Goal: Information Seeking & Learning: Learn about a topic

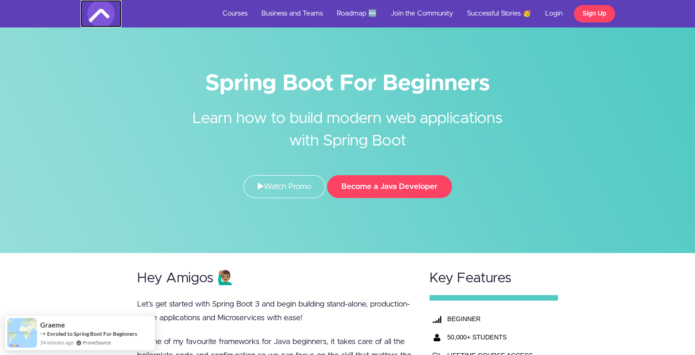
click at [101, 15] on img at bounding box center [100, 13] width 27 height 27
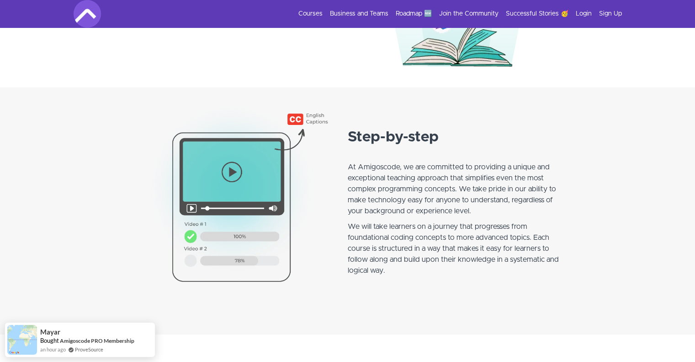
scroll to position [985, 0]
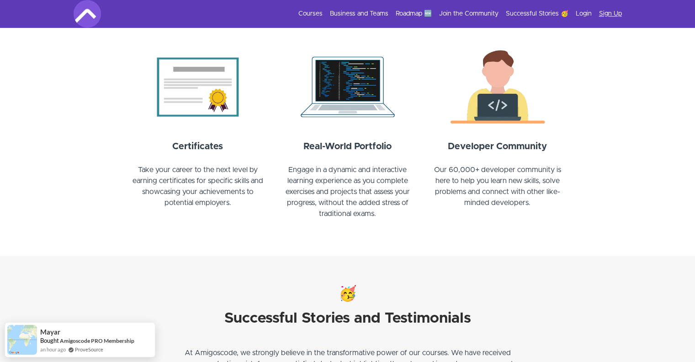
click at [618, 11] on link "Sign Up" at bounding box center [610, 13] width 23 height 9
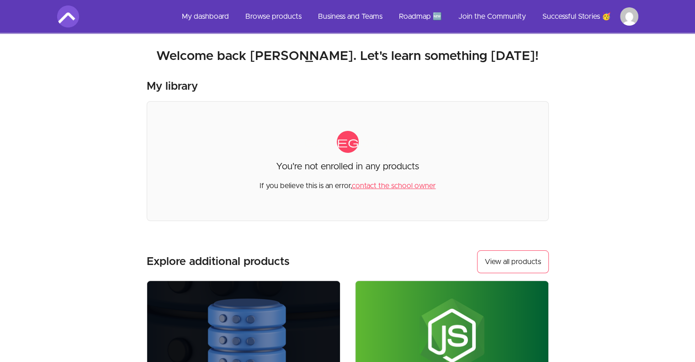
click at [371, 228] on div "My library category You're not enrolled in any products If you believe this is …" at bounding box center [348, 285] width 402 height 412
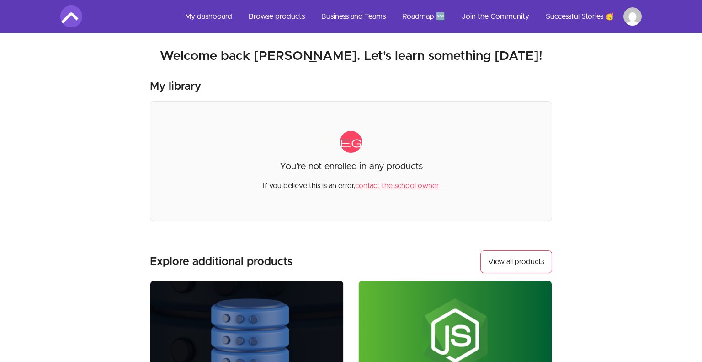
click at [631, 12] on html "Skip to main content Main menu Includes navigation links and user settings My d…" at bounding box center [351, 309] width 702 height 619
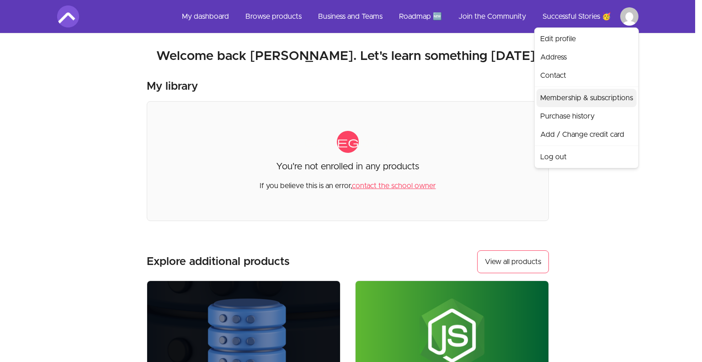
click at [567, 101] on link "Membership & subscriptions" at bounding box center [587, 98] width 100 height 18
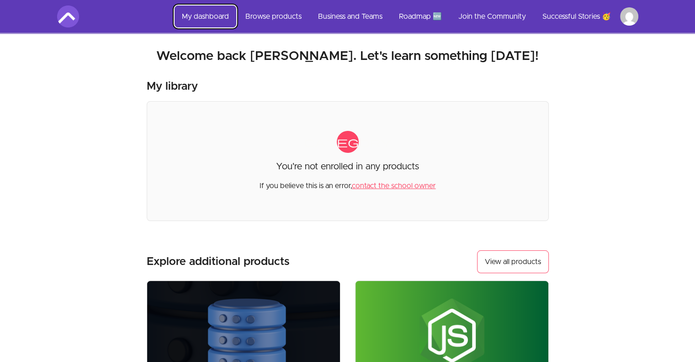
click at [212, 21] on link "My dashboard" at bounding box center [206, 16] width 62 height 22
click at [261, 15] on link "Browse products" at bounding box center [273, 16] width 71 height 22
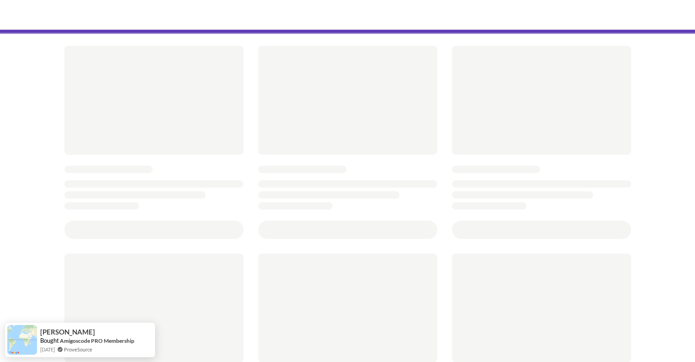
scroll to position [55, 0]
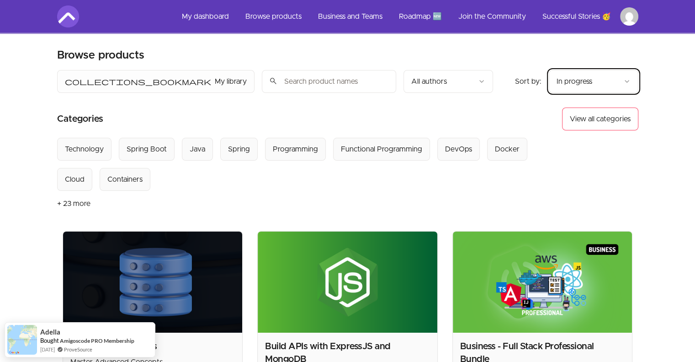
click at [453, 129] on section "Categories View all categories" at bounding box center [347, 118] width 581 height 23
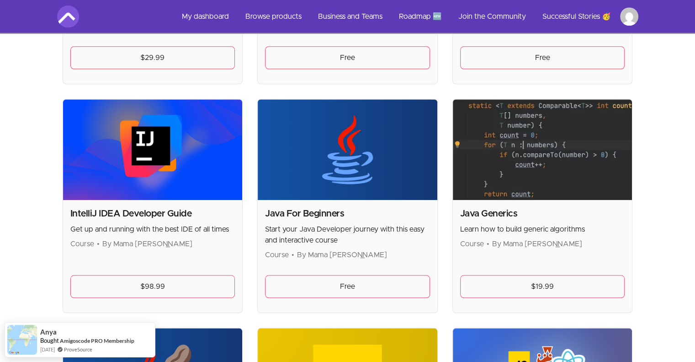
scroll to position [841, 0]
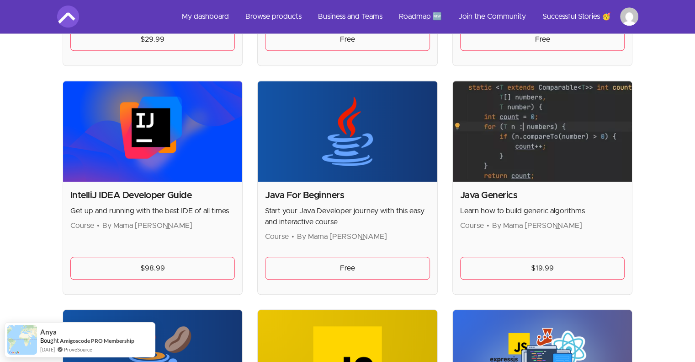
click at [174, 160] on img at bounding box center [153, 131] width 180 height 101
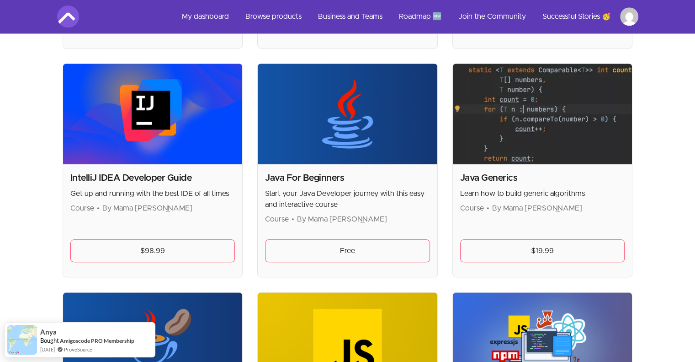
scroll to position [859, 0]
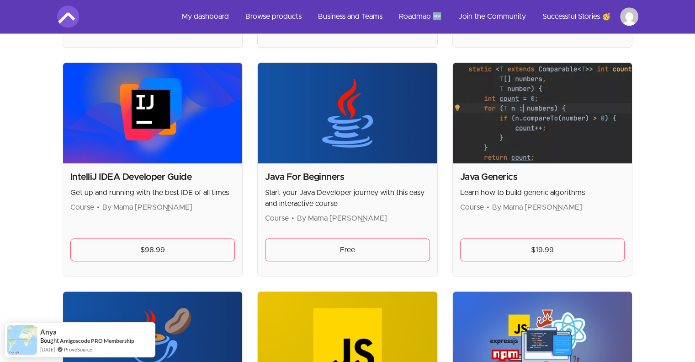
click at [154, 194] on p "Get up and running with the best IDE of all times" at bounding box center [152, 192] width 165 height 11
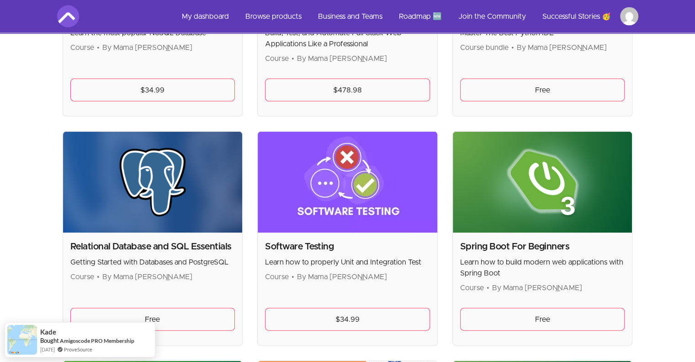
scroll to position [1925, 0]
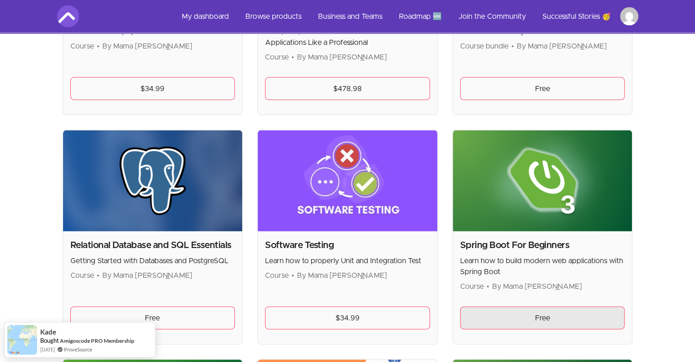
click at [583, 315] on link "Free" at bounding box center [542, 317] width 165 height 23
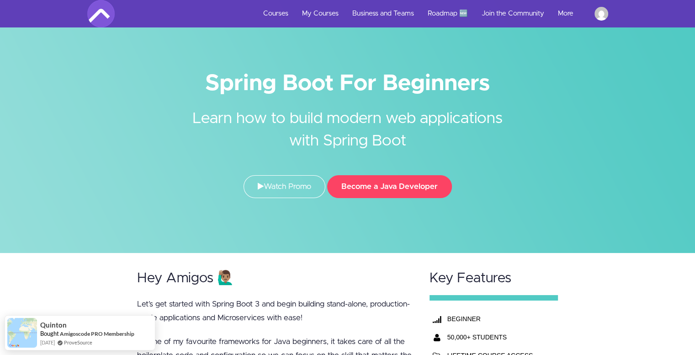
click at [360, 223] on div at bounding box center [347, 126] width 695 height 253
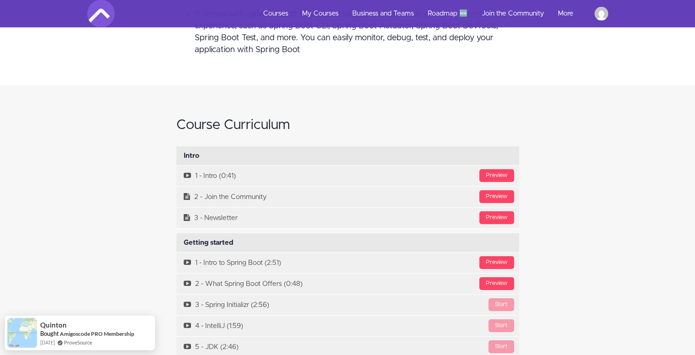
scroll to position [2790, 0]
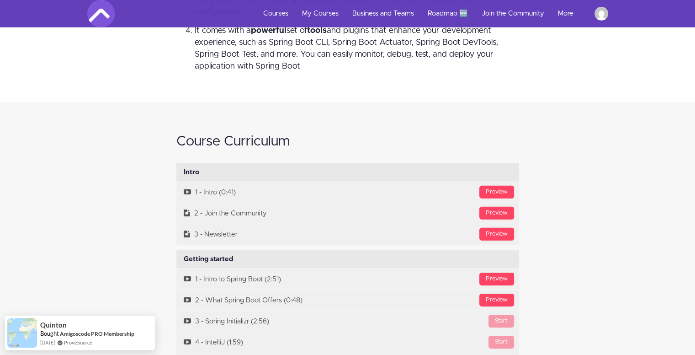
click at [495, 136] on h2 "Course Curriculum" at bounding box center [347, 141] width 343 height 15
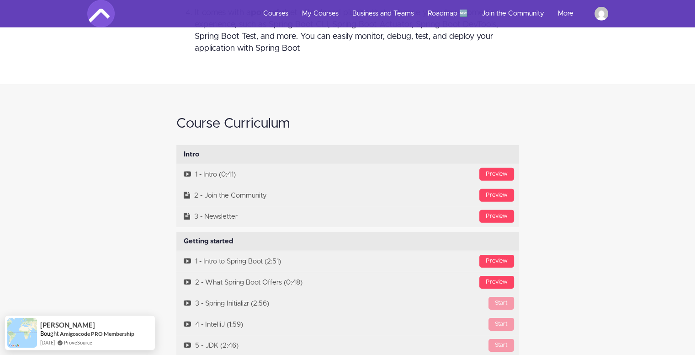
scroll to position [2808, 0]
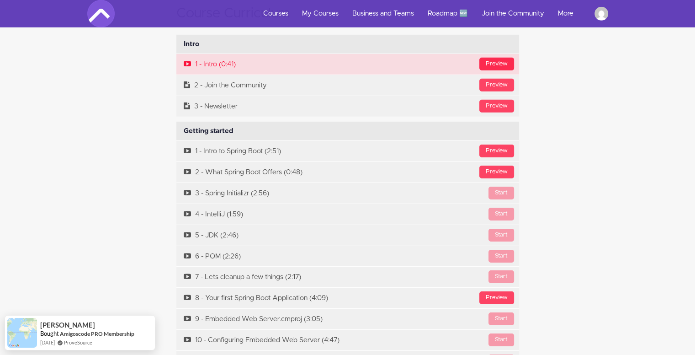
scroll to position [2900, 0]
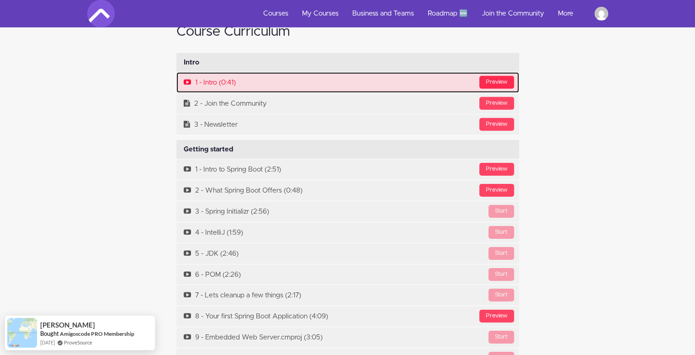
click at [491, 76] on div "Preview" at bounding box center [496, 82] width 35 height 13
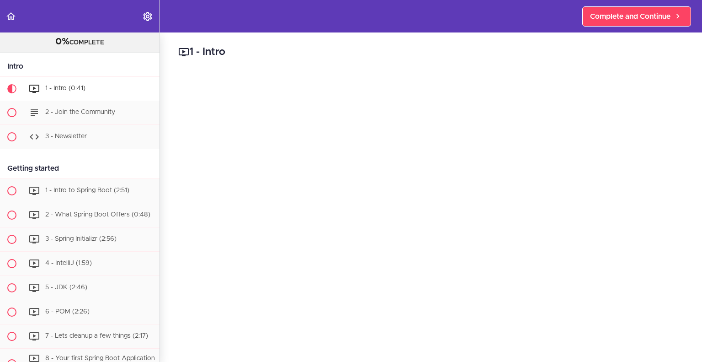
scroll to position [60, 0]
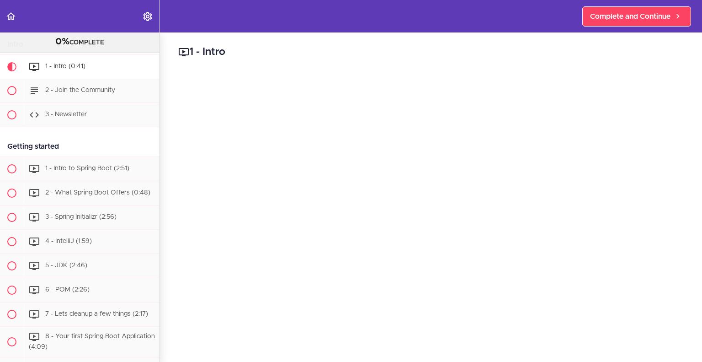
click at [330, 45] on h2 "1 - Intro" at bounding box center [430, 52] width 505 height 16
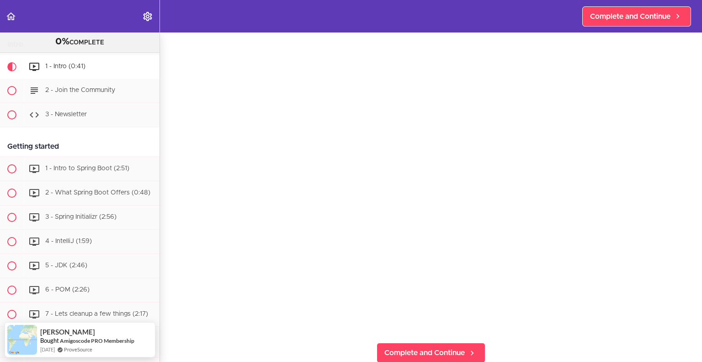
scroll to position [0, 0]
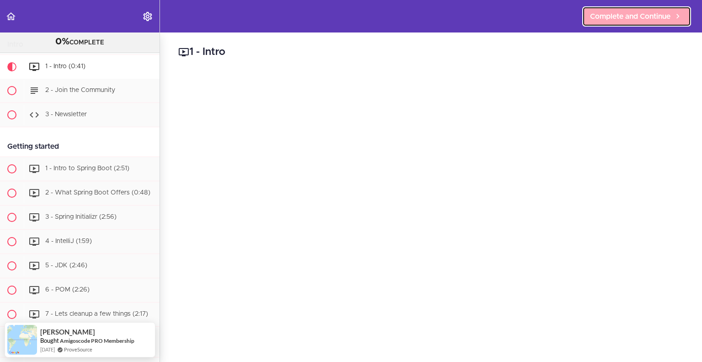
click at [631, 26] on link "Complete and Continue" at bounding box center [636, 16] width 109 height 20
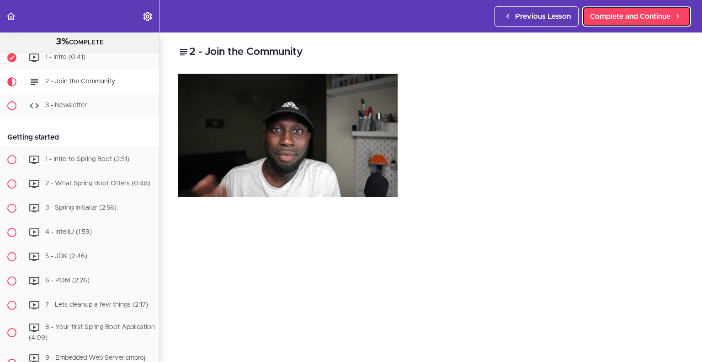
scroll to position [73, 0]
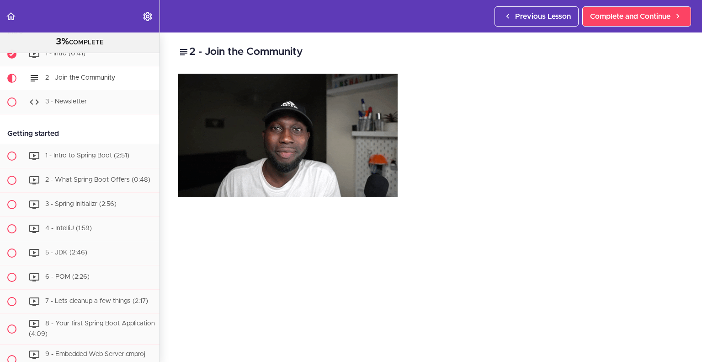
click at [420, 213] on div "Join Private Facebook https://www.facebook.com/groups/amigoscode" at bounding box center [430, 364] width 505 height 306
click at [488, 193] on div at bounding box center [430, 135] width 505 height 123
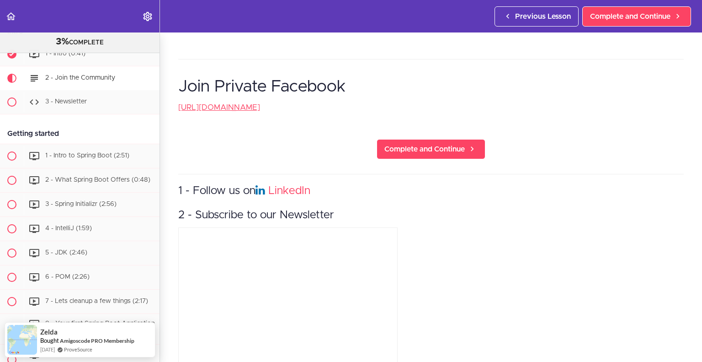
scroll to position [402, 0]
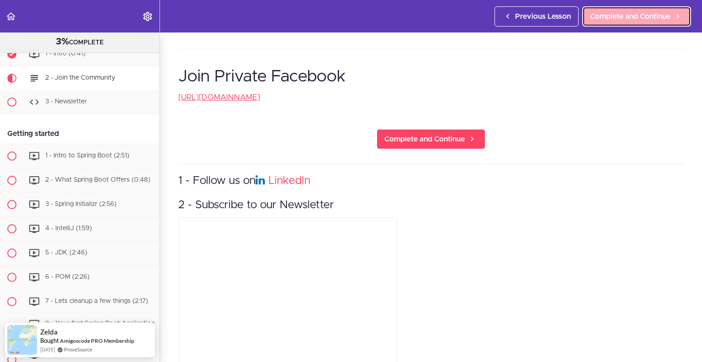
click at [639, 9] on link "Complete and Continue" at bounding box center [636, 16] width 109 height 20
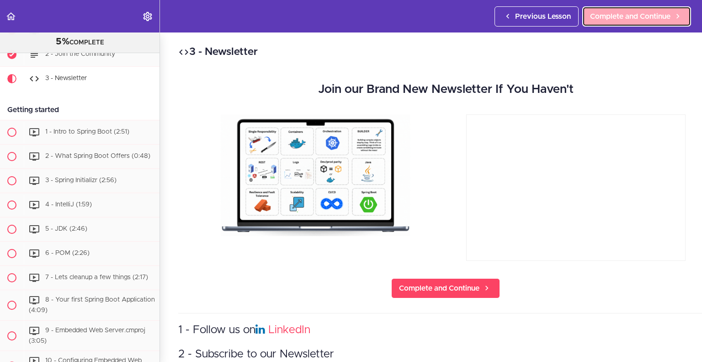
scroll to position [97, 0]
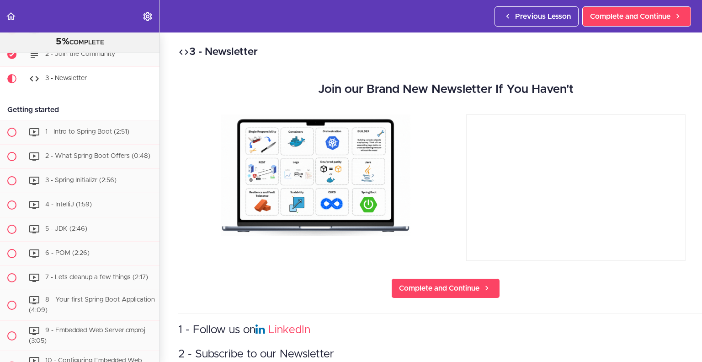
click at [455, 202] on div at bounding box center [575, 188] width 247 height 149
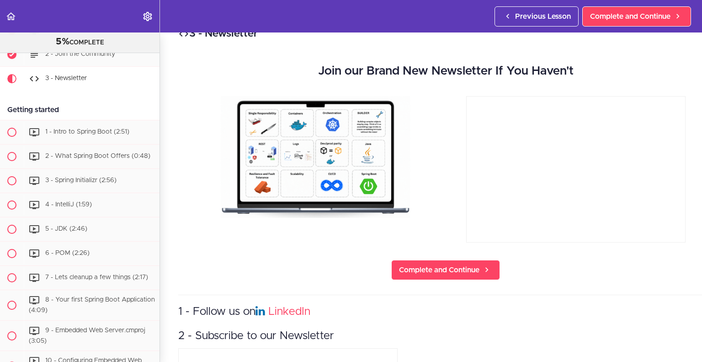
scroll to position [0, 0]
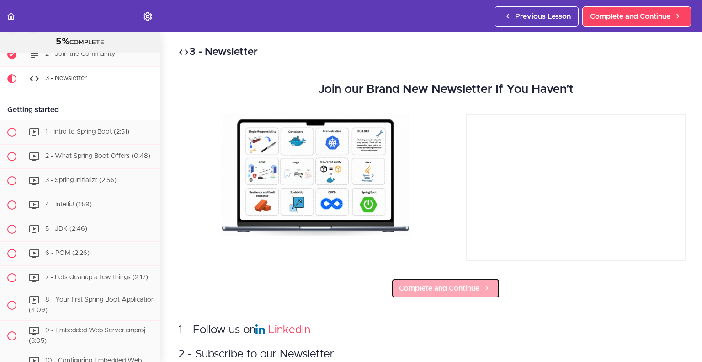
click at [450, 288] on span "Complete and Continue" at bounding box center [439, 287] width 80 height 11
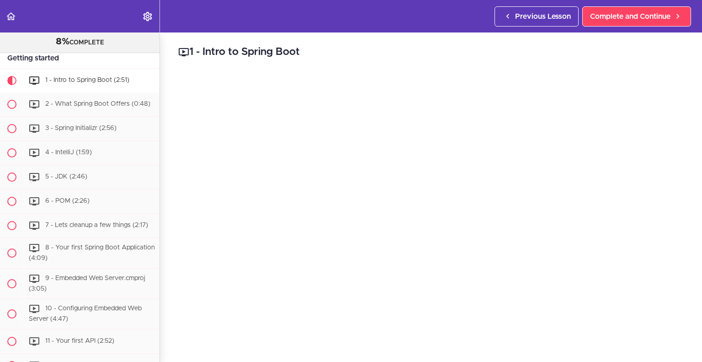
scroll to position [151, 0]
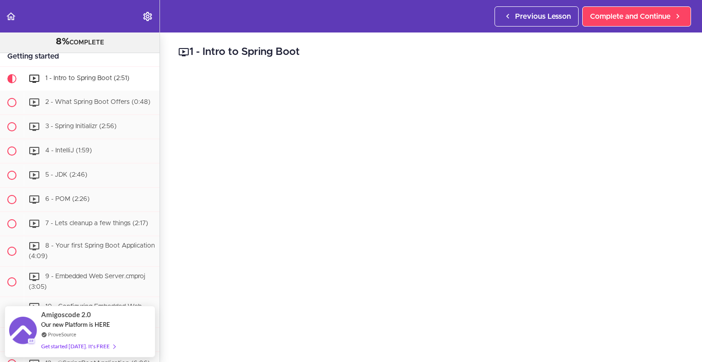
click at [346, 56] on h2 "1 - Intro to Spring Boot" at bounding box center [430, 52] width 505 height 16
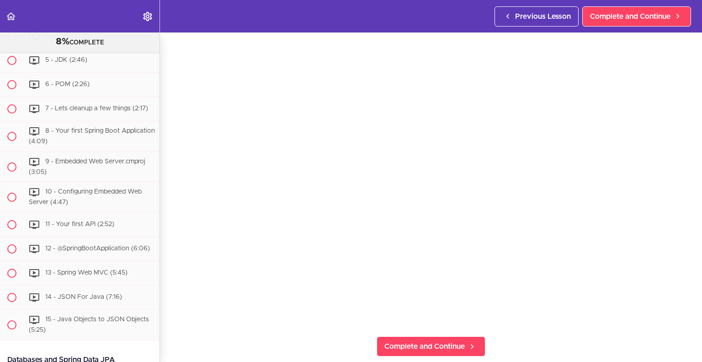
scroll to position [0, 0]
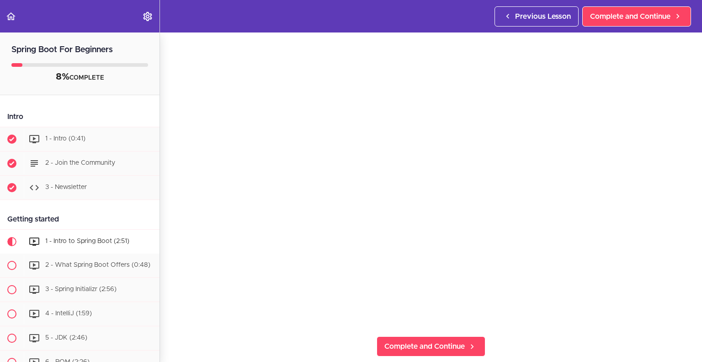
click at [512, 336] on section "Spring Boot For Beginners 8% COMPLETE Intro 1 - Intro (0:41) 2 - Join the Commu…" at bounding box center [351, 196] width 702 height 329
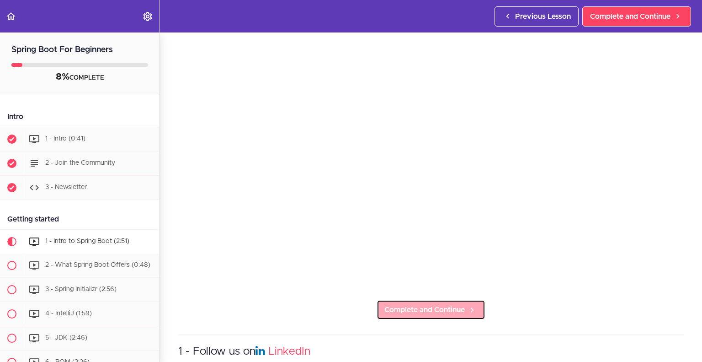
click at [415, 305] on span "Complete and Continue" at bounding box center [424, 309] width 80 height 11
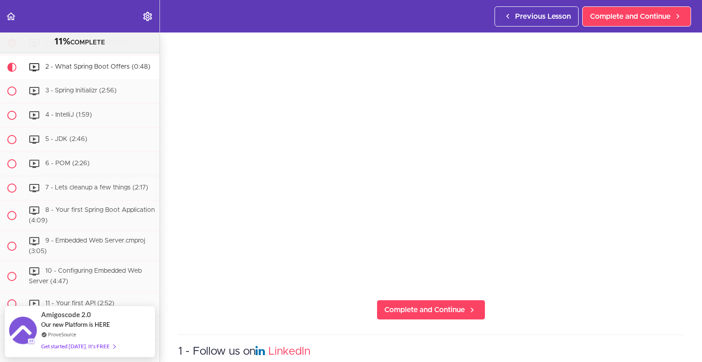
scroll to position [55, 0]
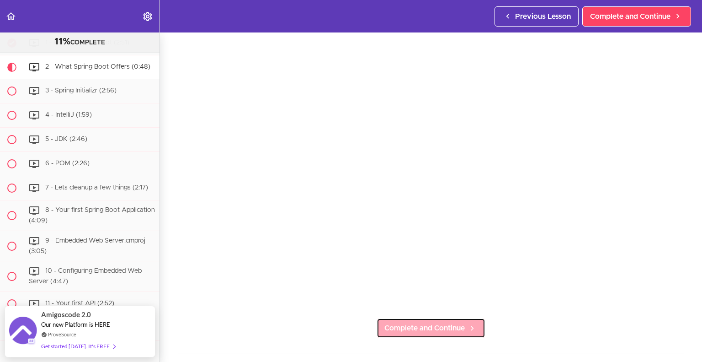
click at [423, 322] on span "Complete and Continue" at bounding box center [424, 327] width 80 height 11
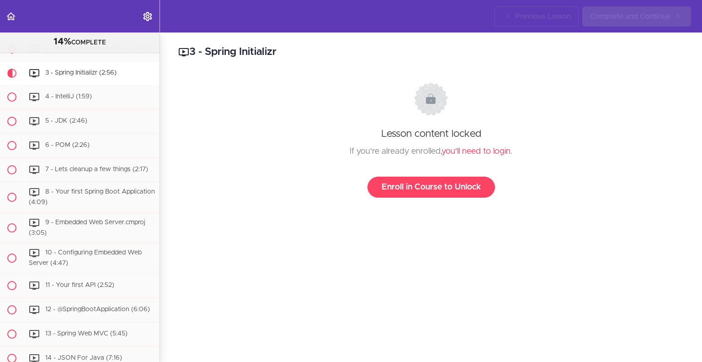
scroll to position [205, 0]
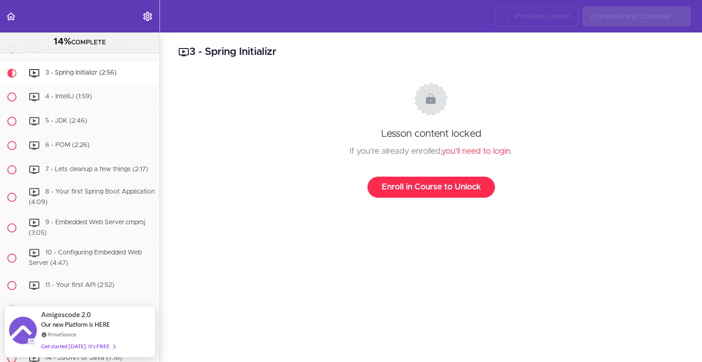
click at [448, 189] on link "Enroll in Course to Unlock" at bounding box center [431, 186] width 128 height 21
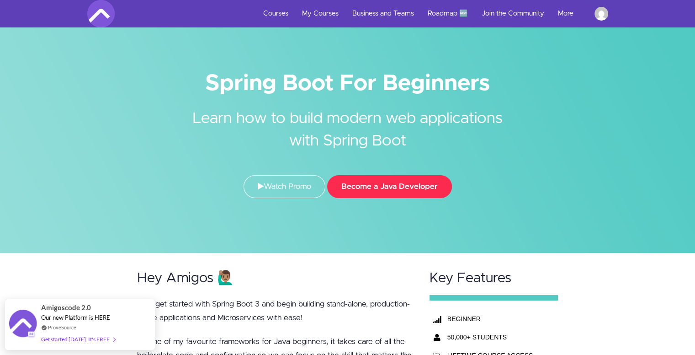
click at [400, 181] on button "Become a Java Developer" at bounding box center [389, 186] width 125 height 23
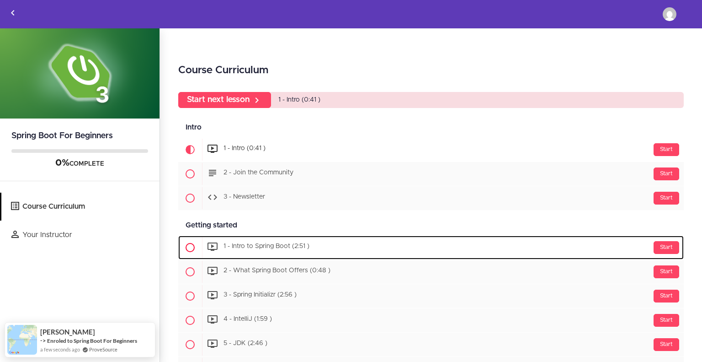
click at [263, 241] on div "Start 1 - Intro to Spring Boot (2:51 )" at bounding box center [443, 247] width 482 height 22
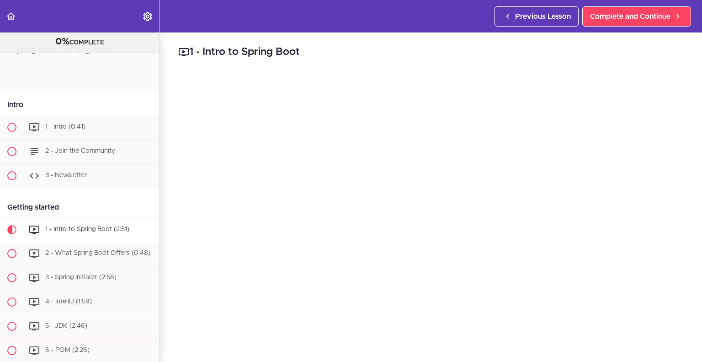
scroll to position [162, 0]
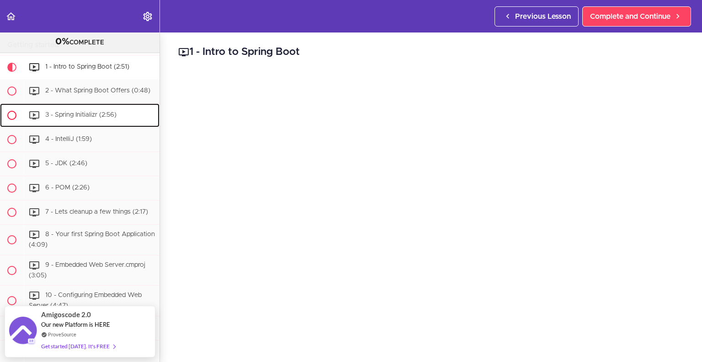
click at [128, 116] on div "3 - Spring Initializr (2:56)" at bounding box center [92, 115] width 136 height 20
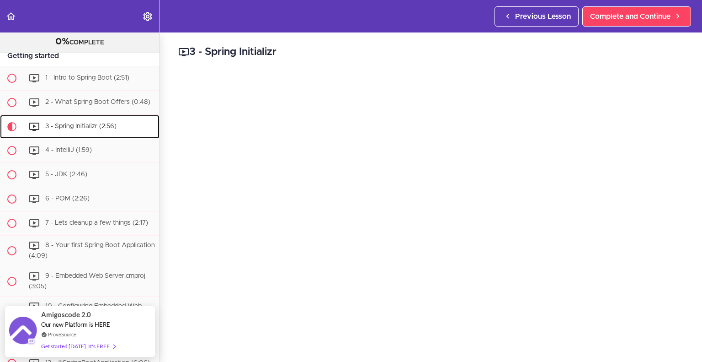
scroll to position [145, 0]
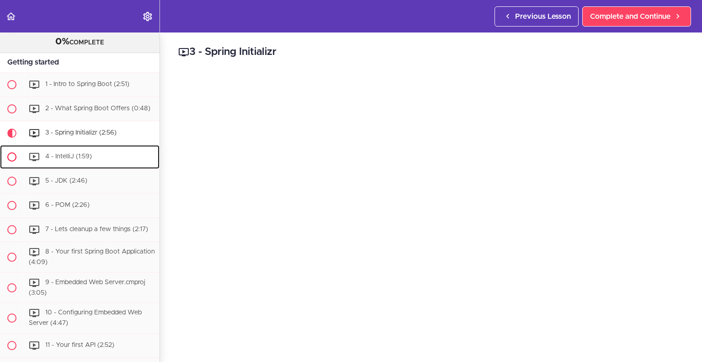
click at [112, 161] on div "4 - IntelliJ (1:59)" at bounding box center [92, 157] width 136 height 20
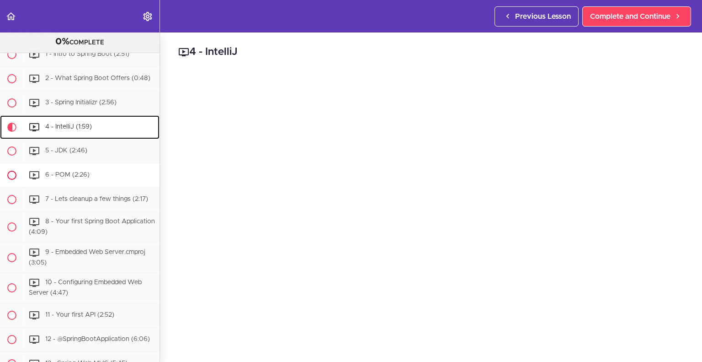
scroll to position [229, 0]
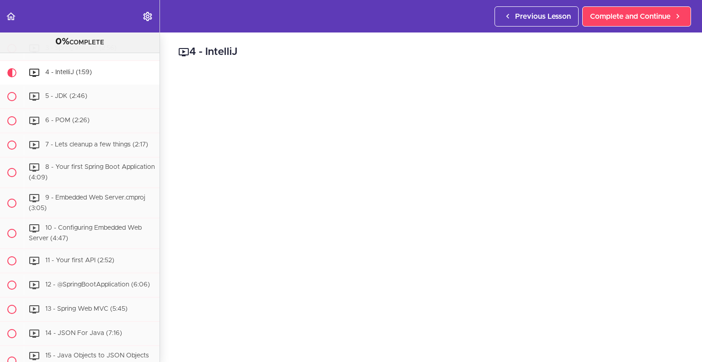
click at [406, 49] on h2 "4 - IntelliJ" at bounding box center [430, 52] width 505 height 16
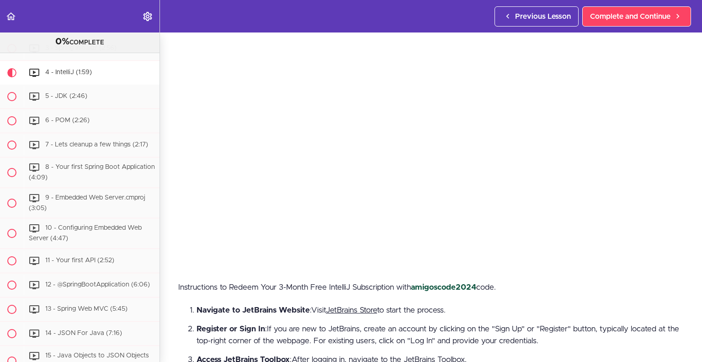
scroll to position [110, 0]
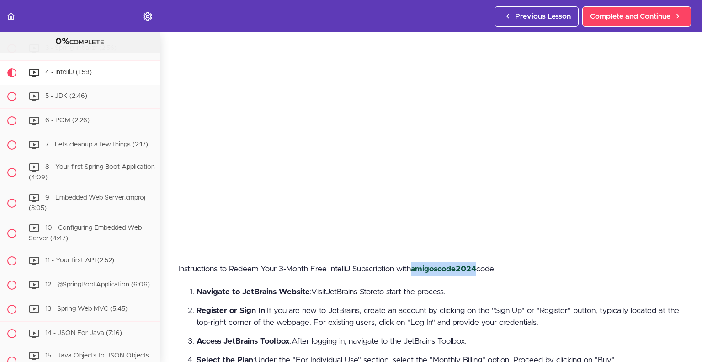
drag, startPoint x: 417, startPoint y: 266, endPoint x: 481, endPoint y: 265, distance: 64.4
click at [476, 265] on strong "amigoscode2024" at bounding box center [443, 269] width 65 height 8
copy strong "amigoscode2024"
click at [479, 290] on li "Navigate to JetBrains Website : Visit JetBrains Store to start the process." at bounding box center [440, 292] width 487 height 12
click at [364, 287] on link "JetBrains Store" at bounding box center [351, 291] width 51 height 8
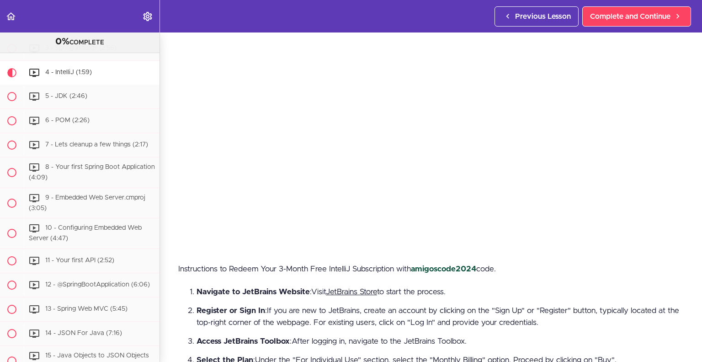
click at [472, 291] on li "Navigate to JetBrains Website : Visit JetBrains Store to start the process." at bounding box center [440, 292] width 487 height 12
click at [467, 31] on header "Autoplay Autocomplete Previous Lesson Complete and Continue" at bounding box center [351, 16] width 702 height 32
click at [507, 290] on li "Navigate to JetBrains Website : Visit JetBrains Store to start the process." at bounding box center [440, 292] width 487 height 12
click at [536, 262] on p "Instructions to Redeem Your 3-Month Free IntelliJ Subscription with amigoscode2…" at bounding box center [430, 269] width 505 height 14
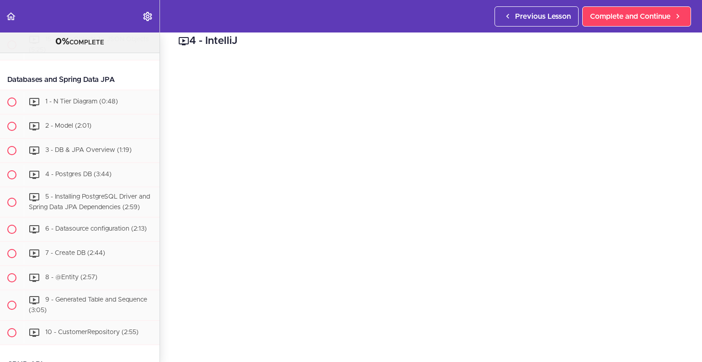
scroll to position [0, 0]
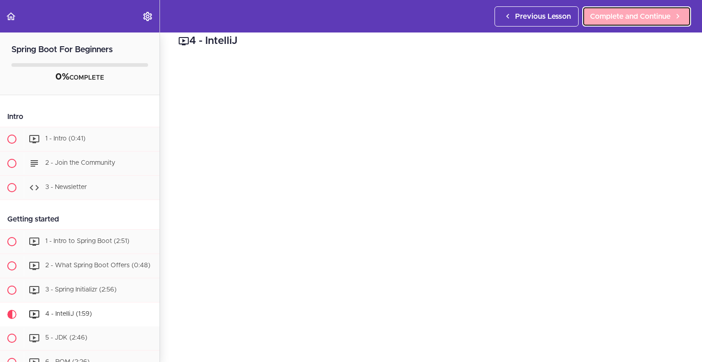
click at [599, 16] on span "Complete and Continue" at bounding box center [630, 16] width 80 height 11
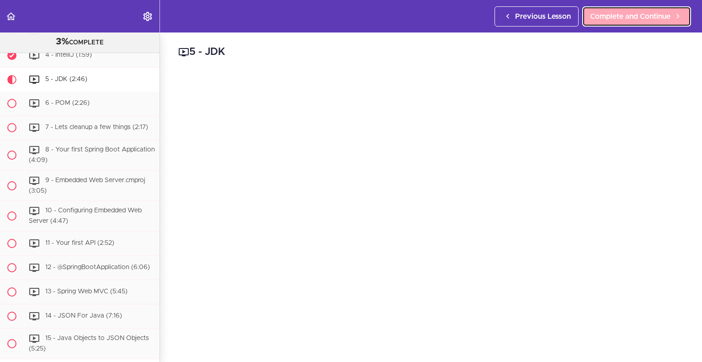
scroll to position [265, 0]
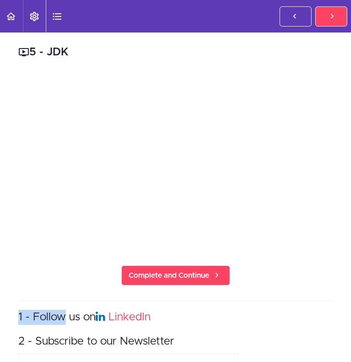
drag, startPoint x: 203, startPoint y: 280, endPoint x: 167, endPoint y: 277, distance: 35.8
click at [167, 277] on div "5 - JDK Complete and Continue 1 - Follow us on LinkedIn 2 - Subscribe to our Ne…" at bounding box center [175, 275] width 351 height 486
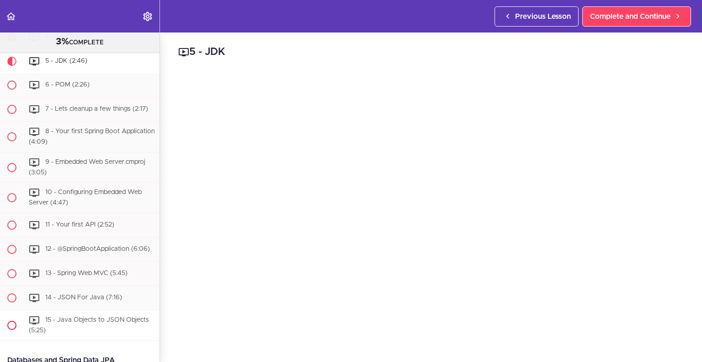
drag, startPoint x: 160, startPoint y: 330, endPoint x: 149, endPoint y: 330, distance: 10.1
click at [149, 330] on div "Spring Boot For Beginners 3% COMPLETE Intro 1 - Intro (0:41) 2 - Join the Commu…" at bounding box center [80, 196] width 160 height 329
click at [660, 14] on span "Complete and Continue" at bounding box center [630, 16] width 80 height 11
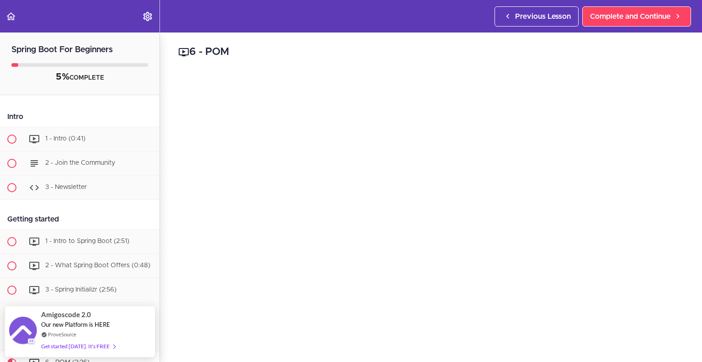
click at [435, 48] on h2 "6 - POM" at bounding box center [430, 52] width 505 height 16
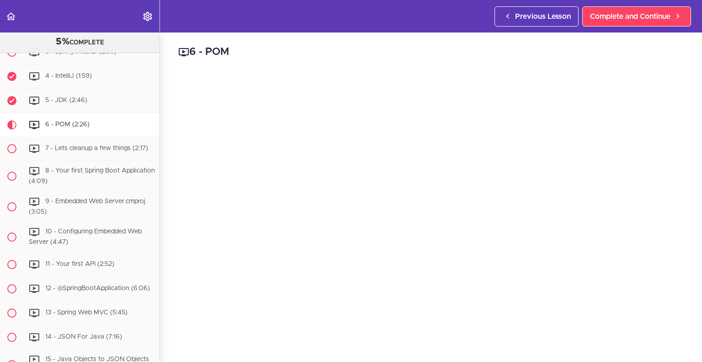
scroll to position [231, 0]
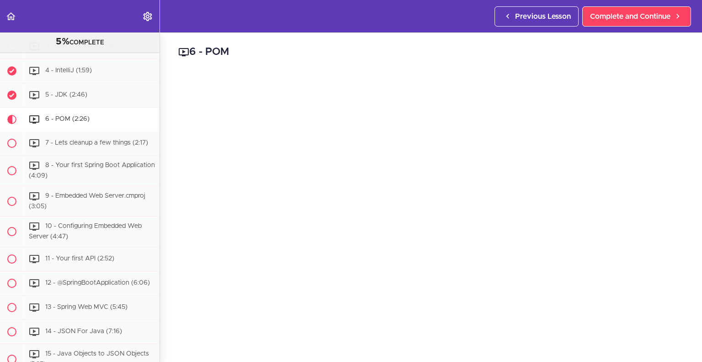
click at [492, 54] on h2 "6 - POM" at bounding box center [430, 52] width 505 height 16
click at [661, 22] on link "Complete and Continue" at bounding box center [636, 16] width 109 height 20
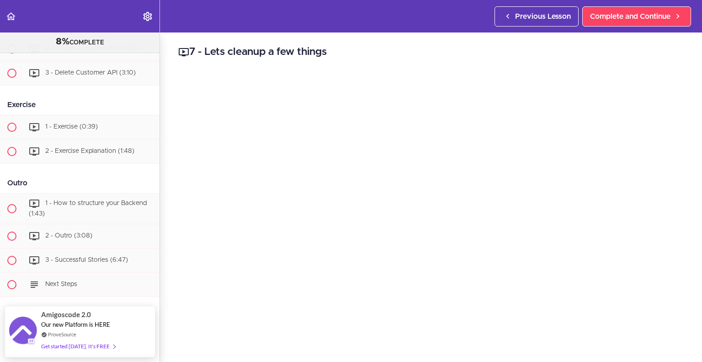
scroll to position [934, 0]
